Goal: Browse casually: Explore the website without a specific task or goal

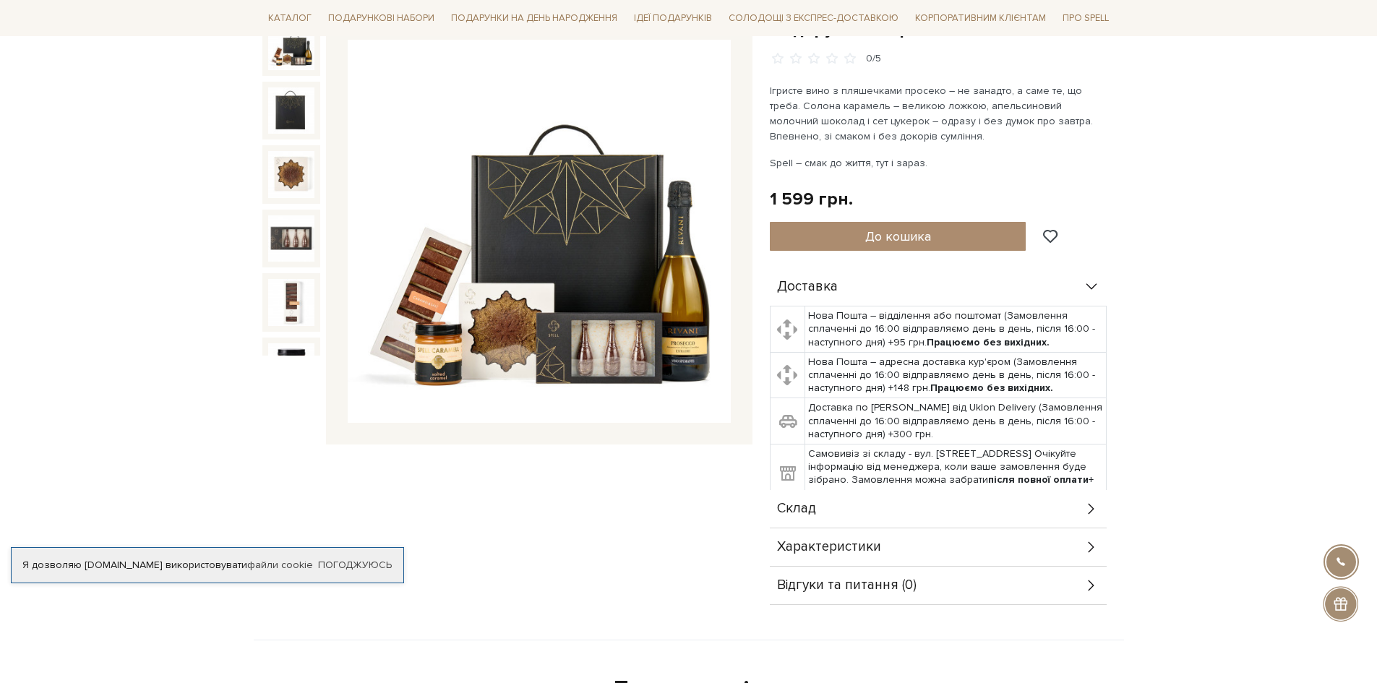
scroll to position [145, 0]
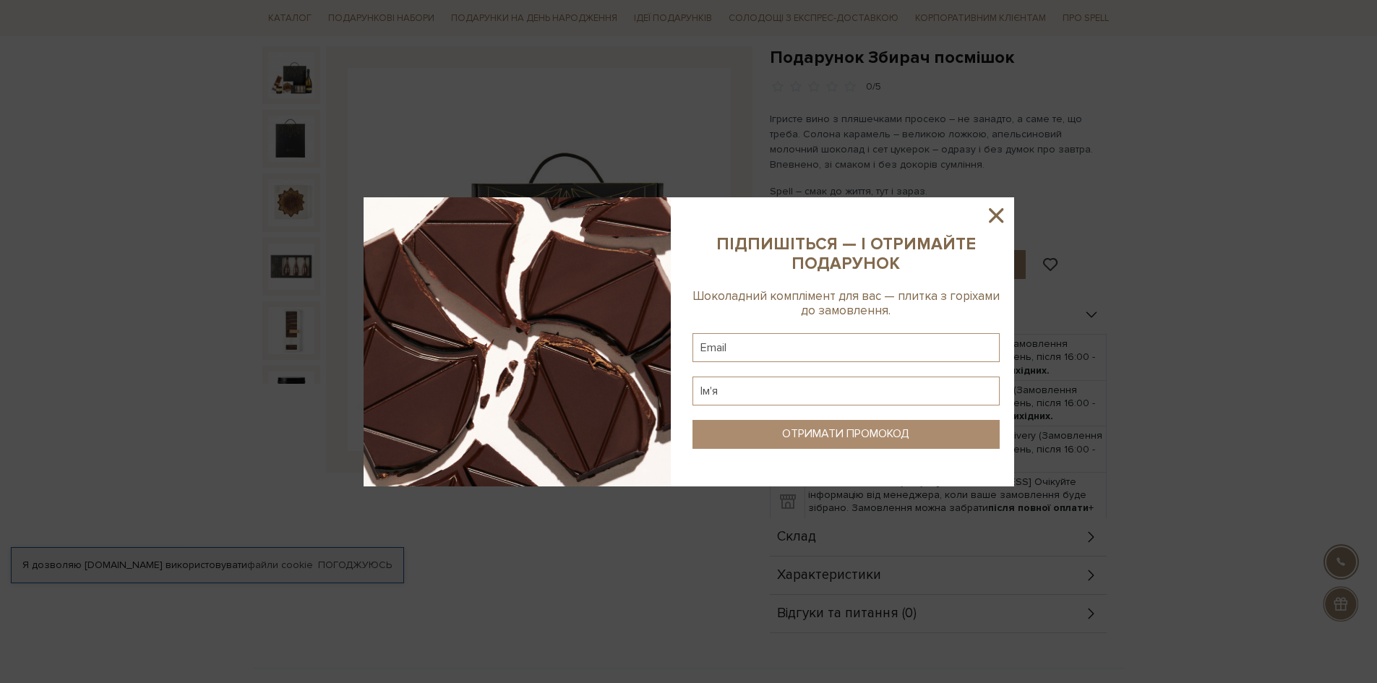
click at [1004, 222] on icon at bounding box center [996, 215] width 25 height 25
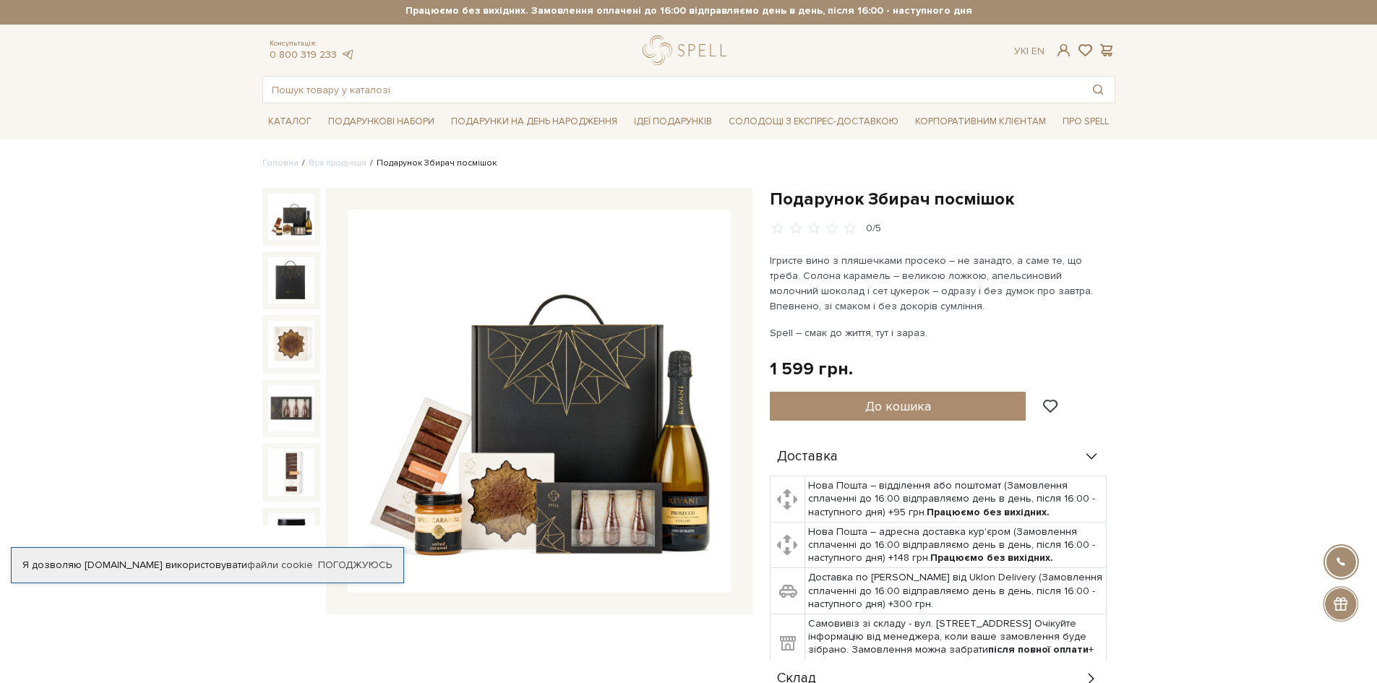
scroll to position [0, 0]
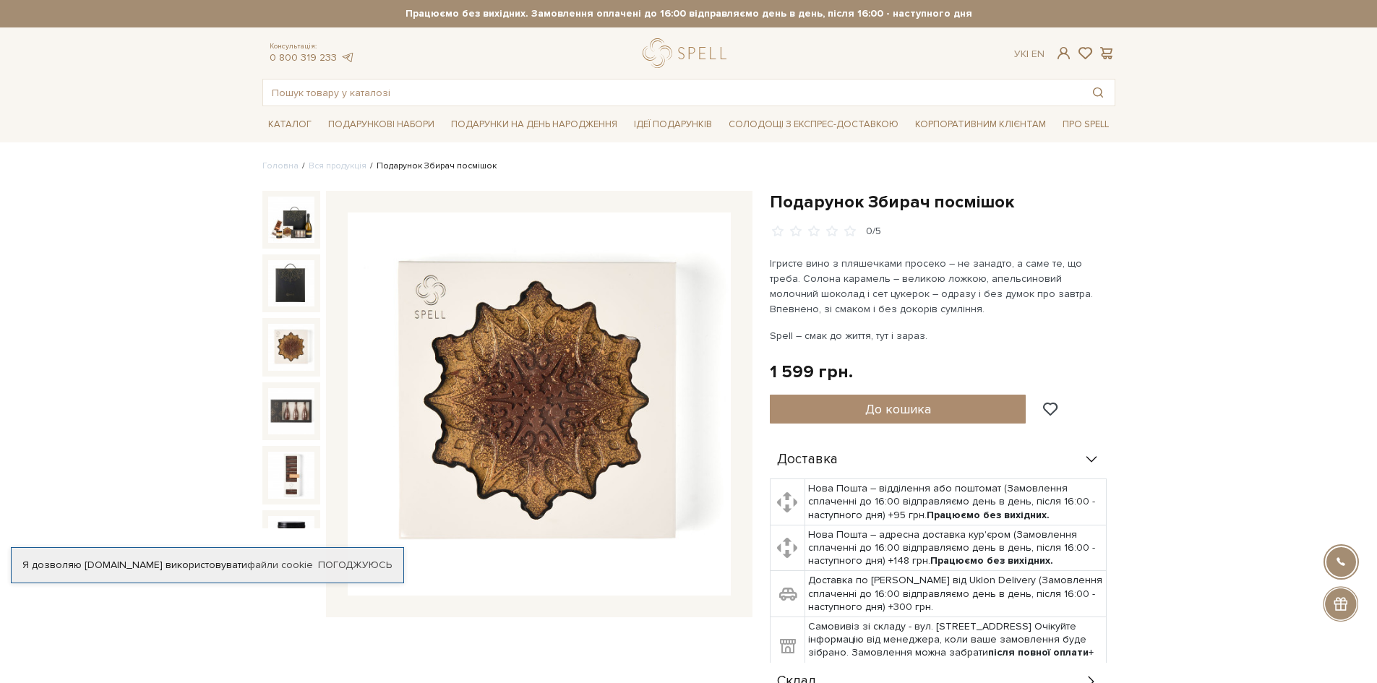
click at [301, 332] on img at bounding box center [291, 347] width 46 height 46
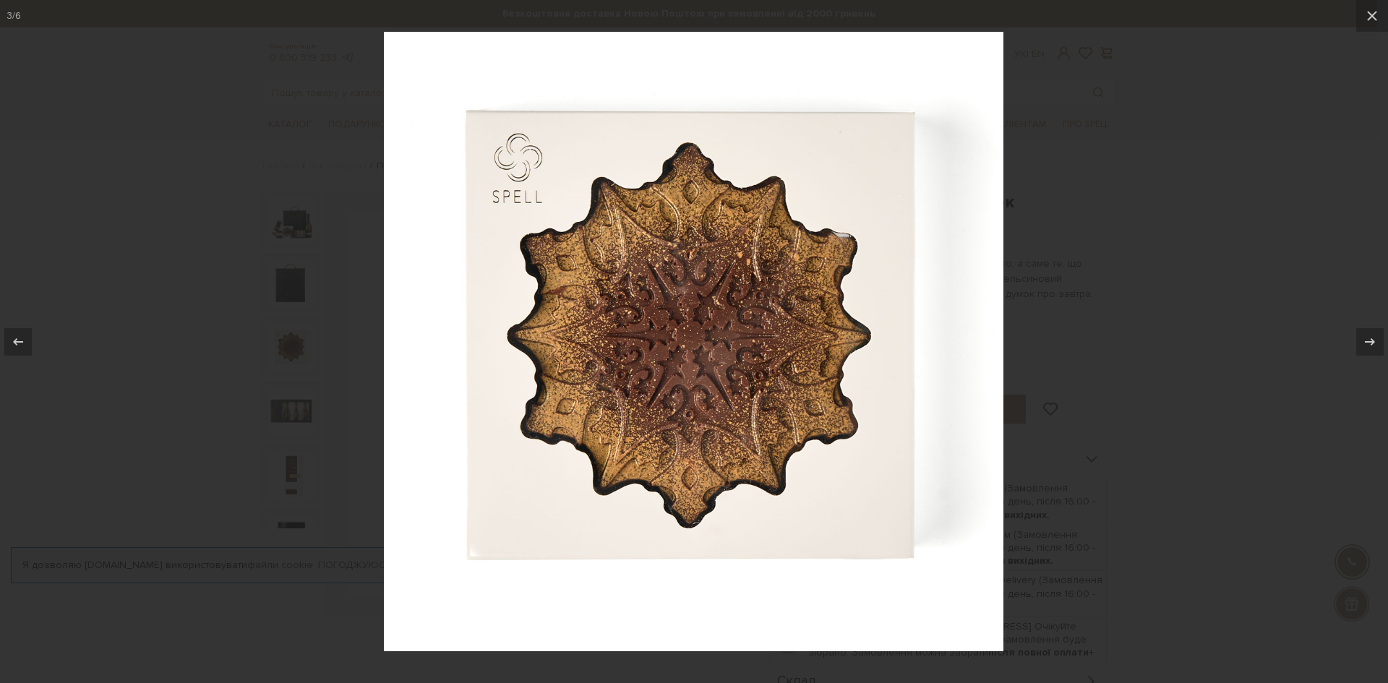
click at [281, 405] on div at bounding box center [694, 341] width 1388 height 683
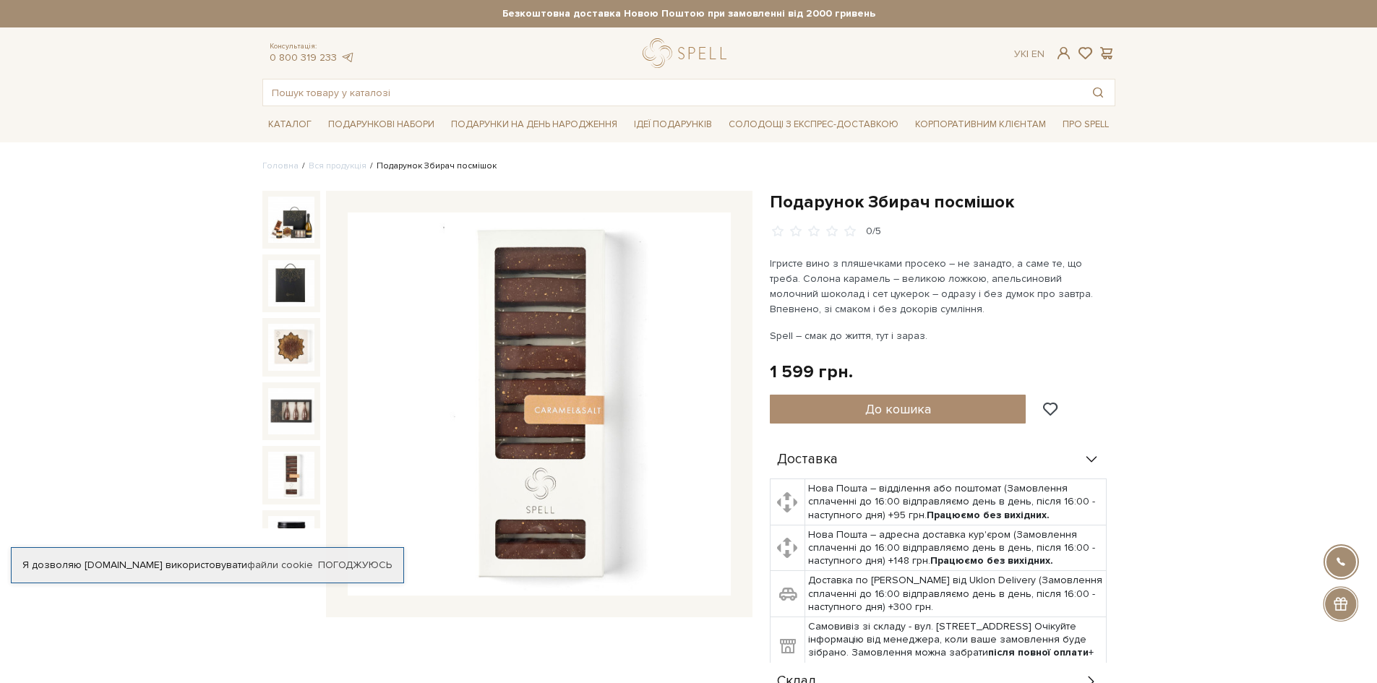
click at [279, 452] on img at bounding box center [291, 475] width 46 height 46
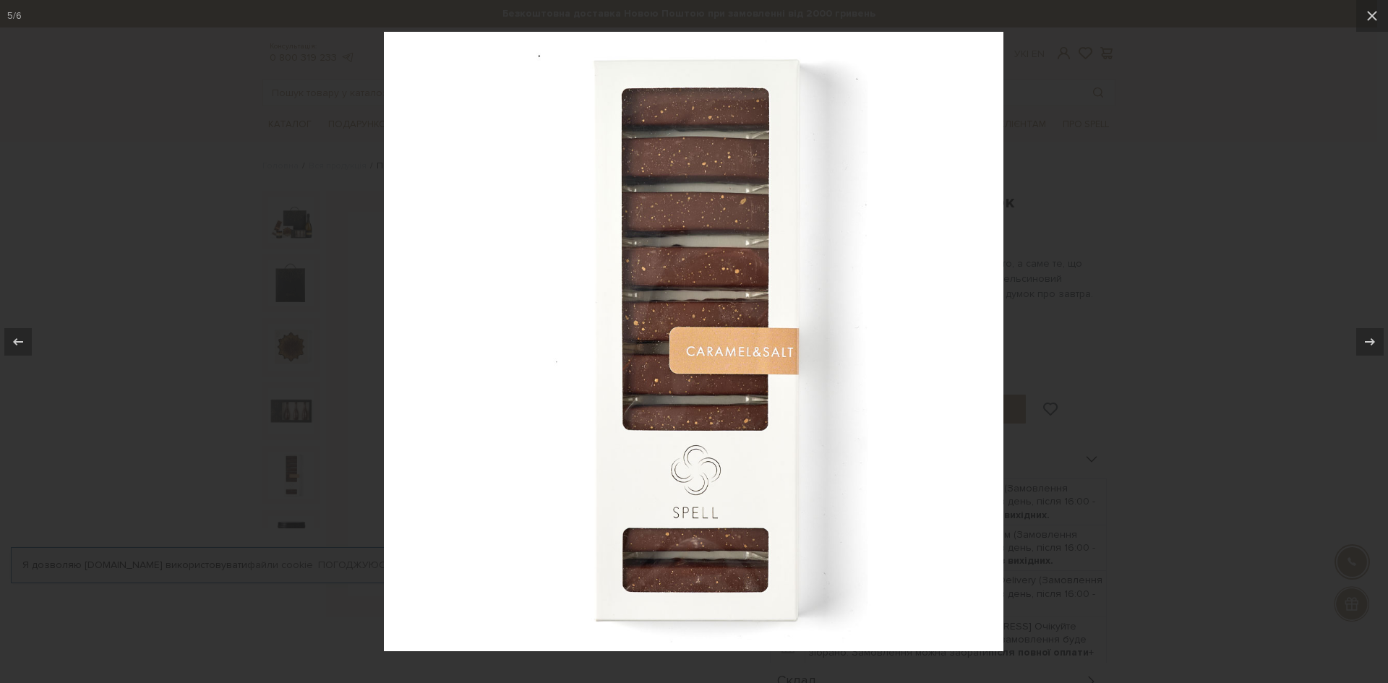
click at [288, 463] on div at bounding box center [694, 341] width 1388 height 683
